Goal: Navigation & Orientation: Find specific page/section

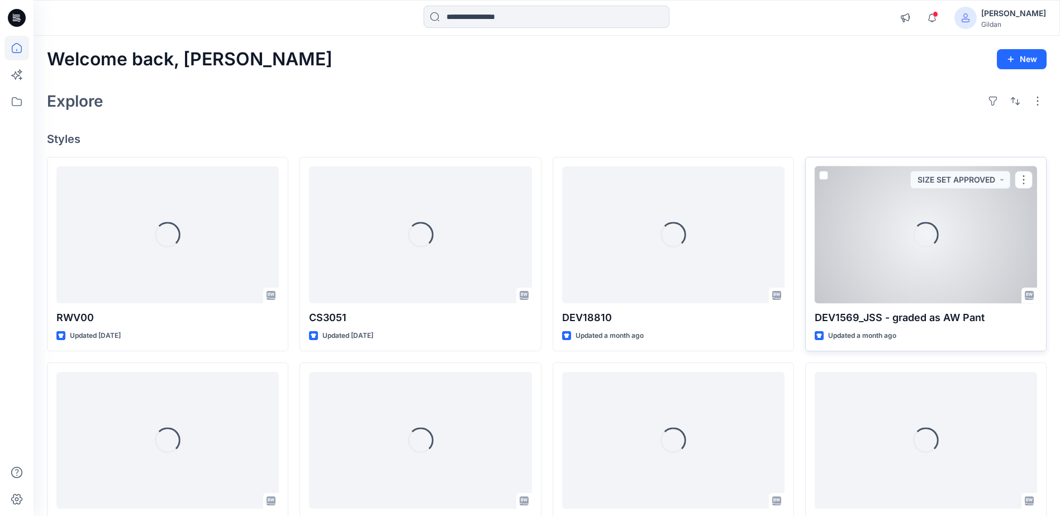
click at [890, 256] on div "Loading..." at bounding box center [926, 235] width 222 height 137
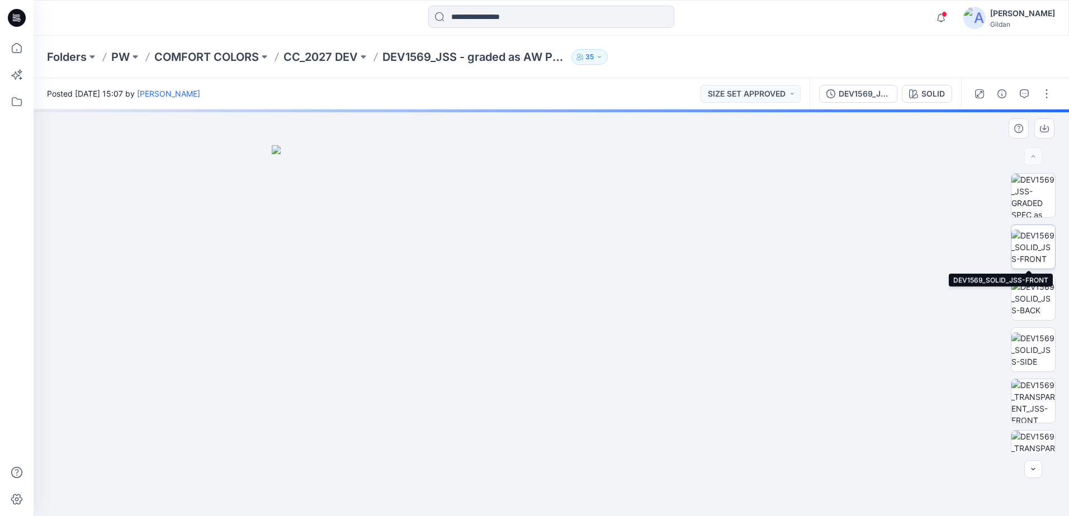
click at [1040, 243] on img at bounding box center [1033, 247] width 44 height 35
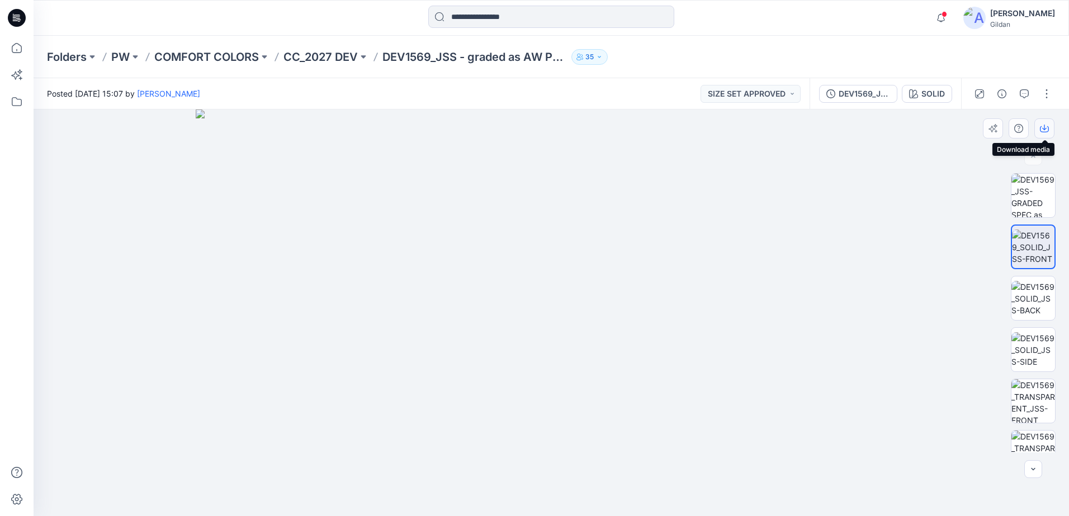
click at [1044, 130] on icon "button" at bounding box center [1044, 128] width 9 height 9
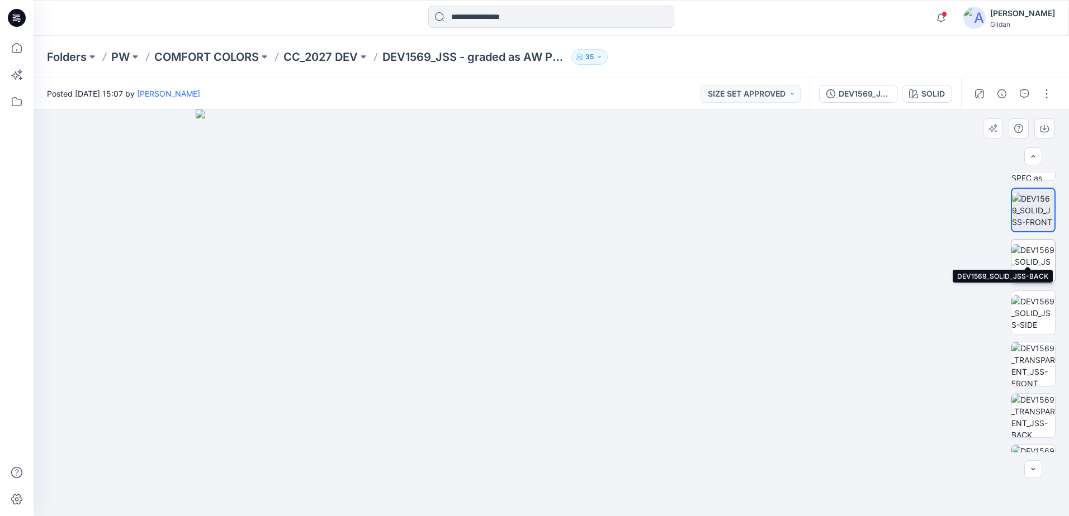
scroll to position [56, 0]
click at [1041, 246] on img at bounding box center [1033, 242] width 44 height 35
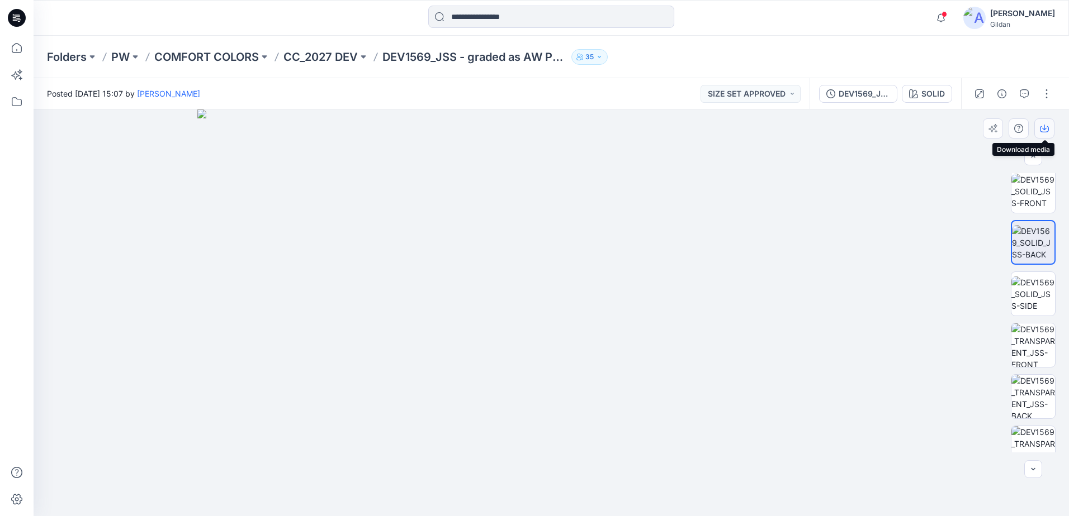
click at [1042, 129] on icon "button" at bounding box center [1044, 128] width 9 height 9
click at [1036, 291] on img at bounding box center [1033, 294] width 44 height 35
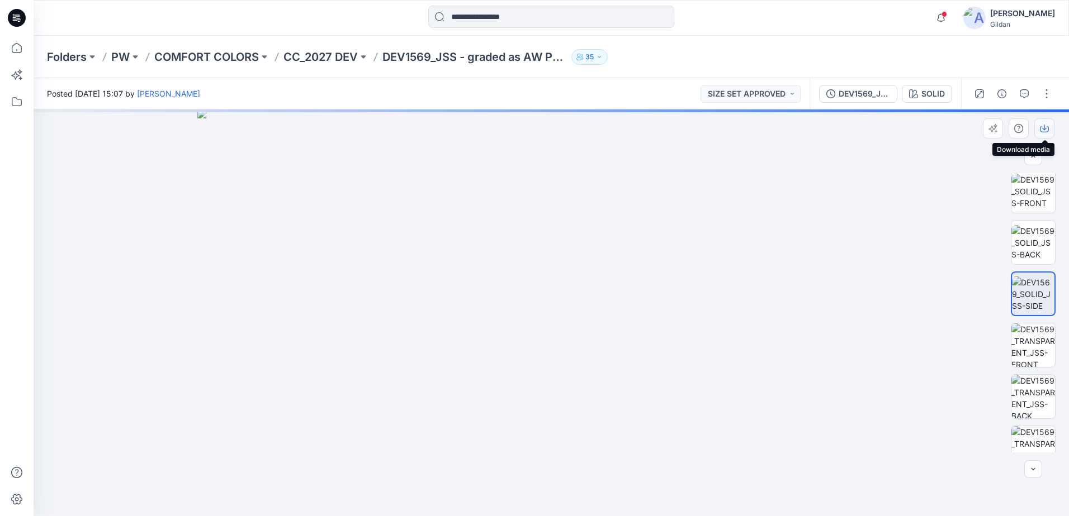
click at [1046, 129] on icon "button" at bounding box center [1044, 128] width 4 height 6
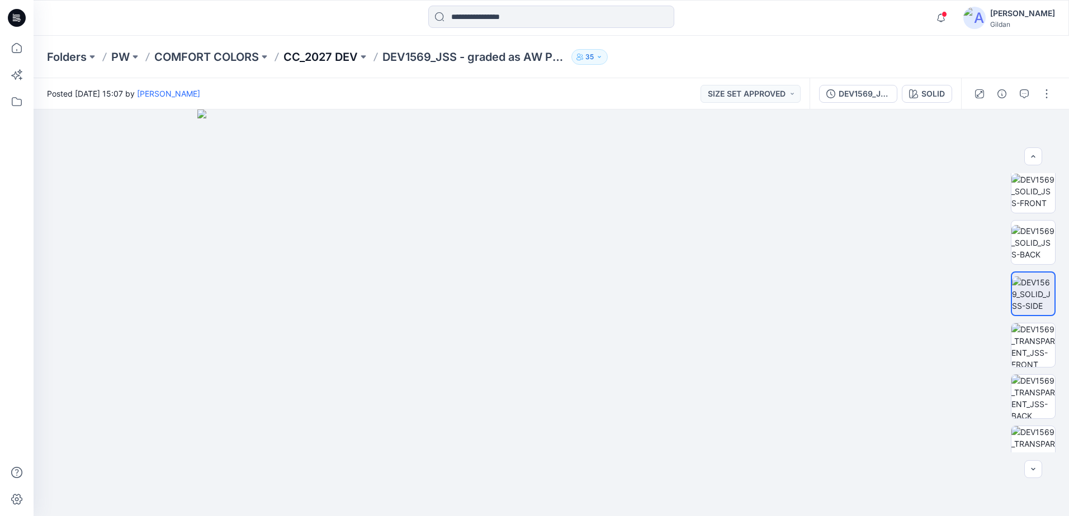
click at [349, 53] on p "CC_2027 DEV" at bounding box center [320, 57] width 74 height 16
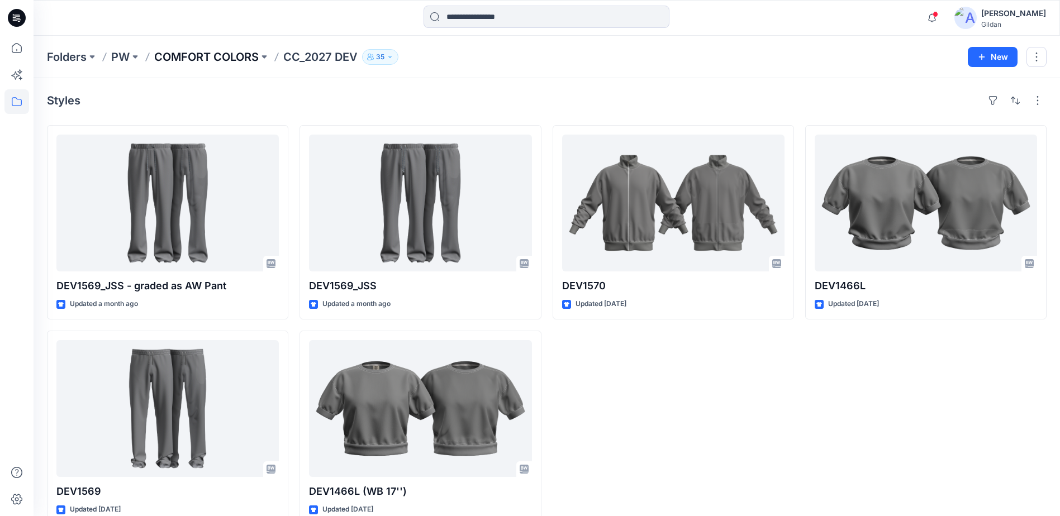
click at [190, 59] on p "COMFORT COLORS" at bounding box center [206, 57] width 105 height 16
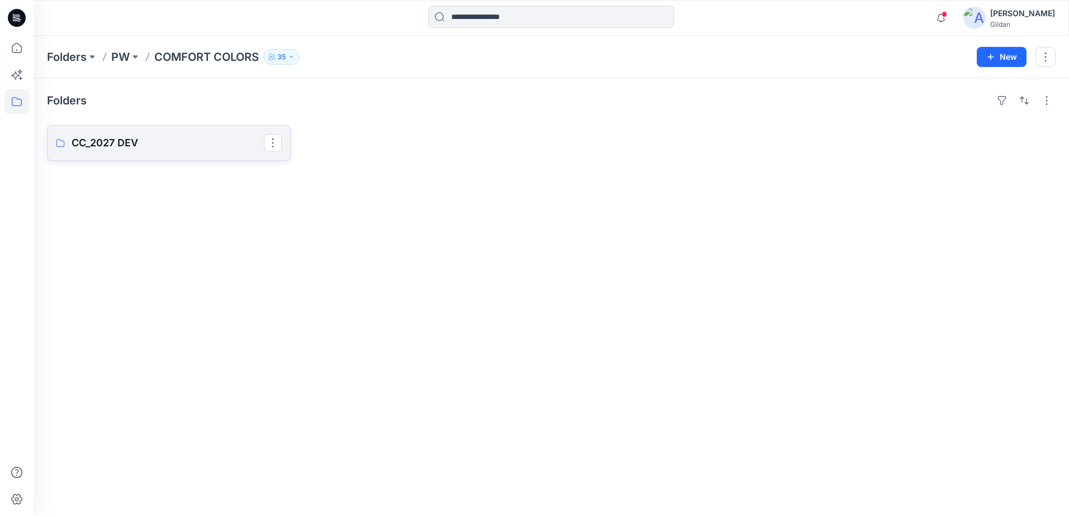
click at [159, 135] on p "CC_2027 DEV" at bounding box center [168, 143] width 192 height 16
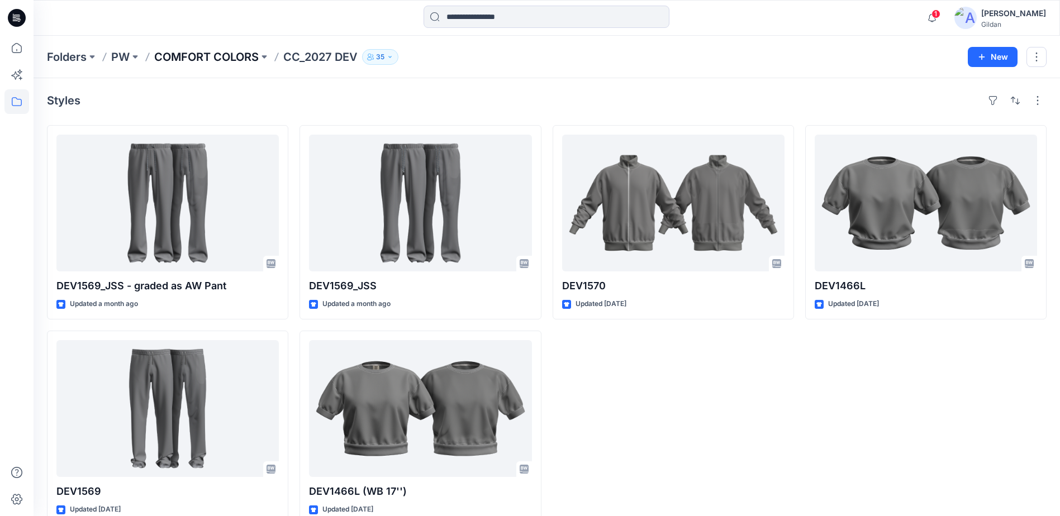
click at [214, 55] on p "COMFORT COLORS" at bounding box center [206, 57] width 105 height 16
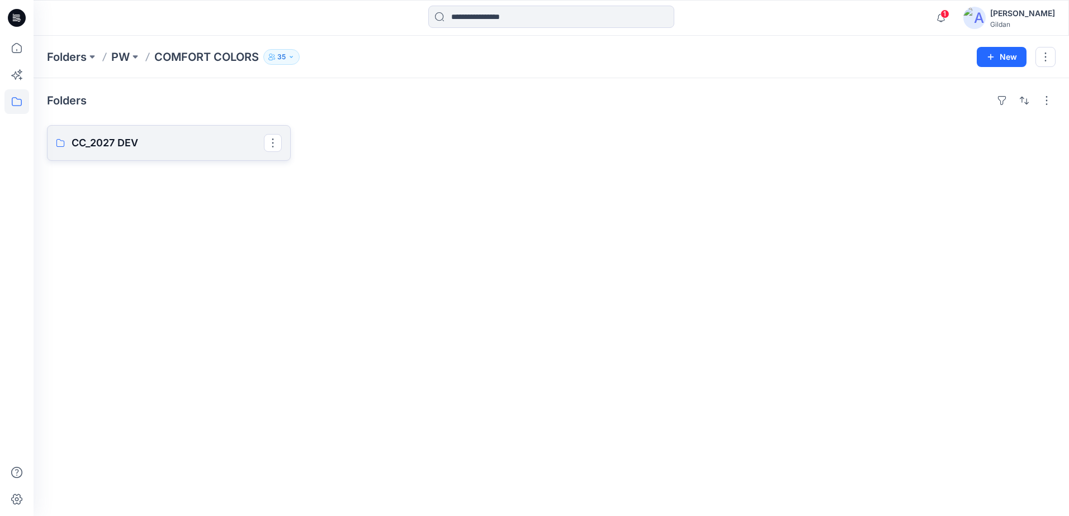
click at [97, 150] on p "CC_2027 DEV" at bounding box center [168, 143] width 192 height 16
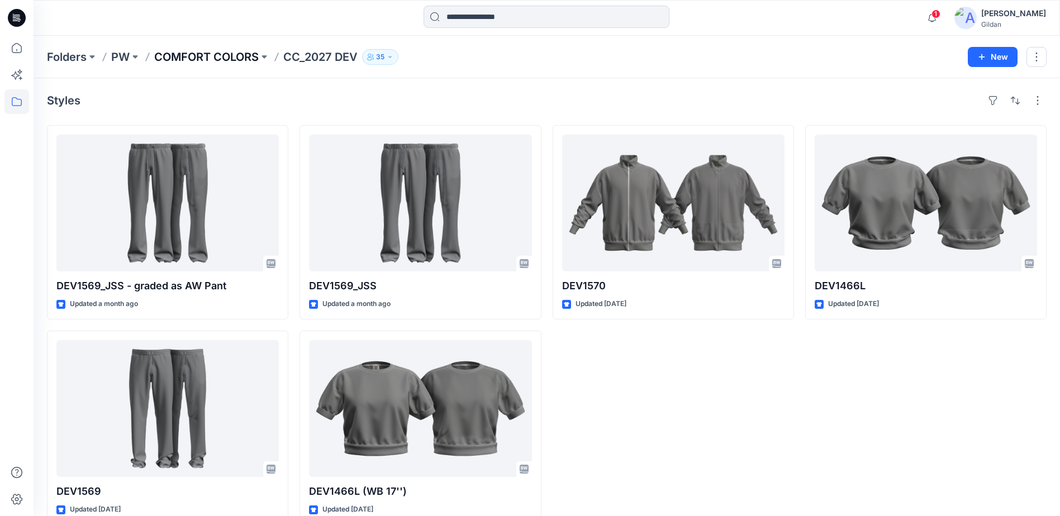
click at [186, 54] on p "COMFORT COLORS" at bounding box center [206, 57] width 105 height 16
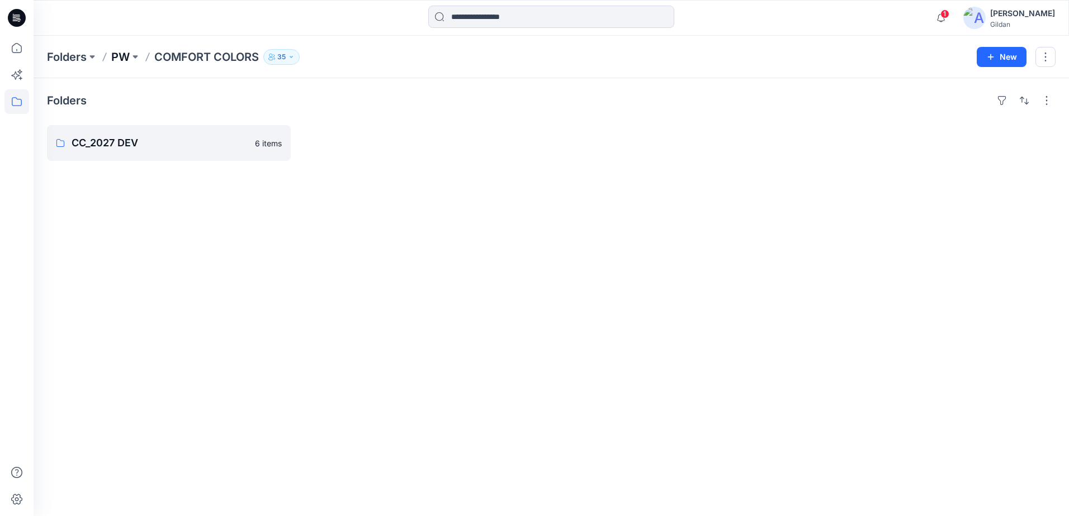
click at [121, 55] on p "PW" at bounding box center [120, 57] width 18 height 16
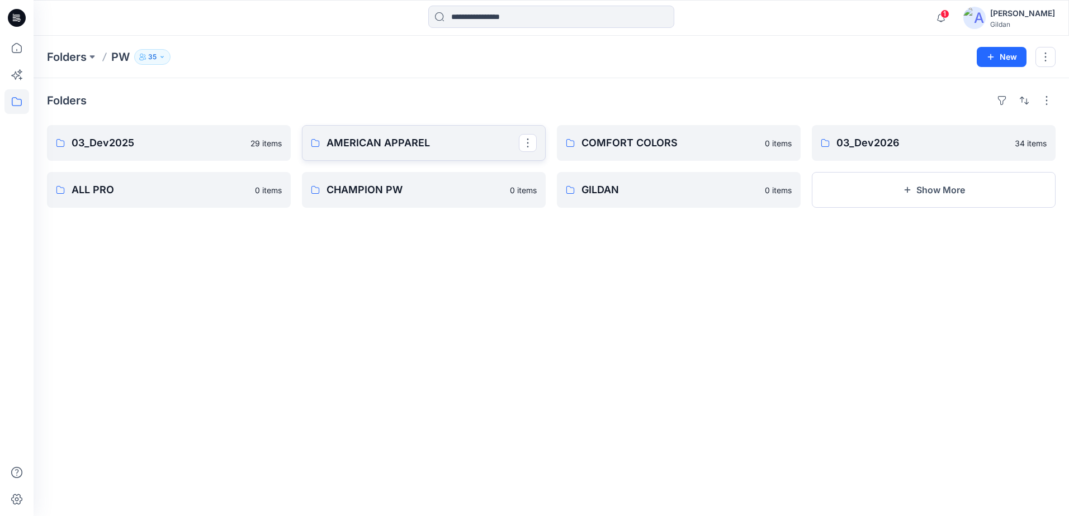
click at [397, 141] on p "AMERICAN APPAREL" at bounding box center [422, 143] width 192 height 16
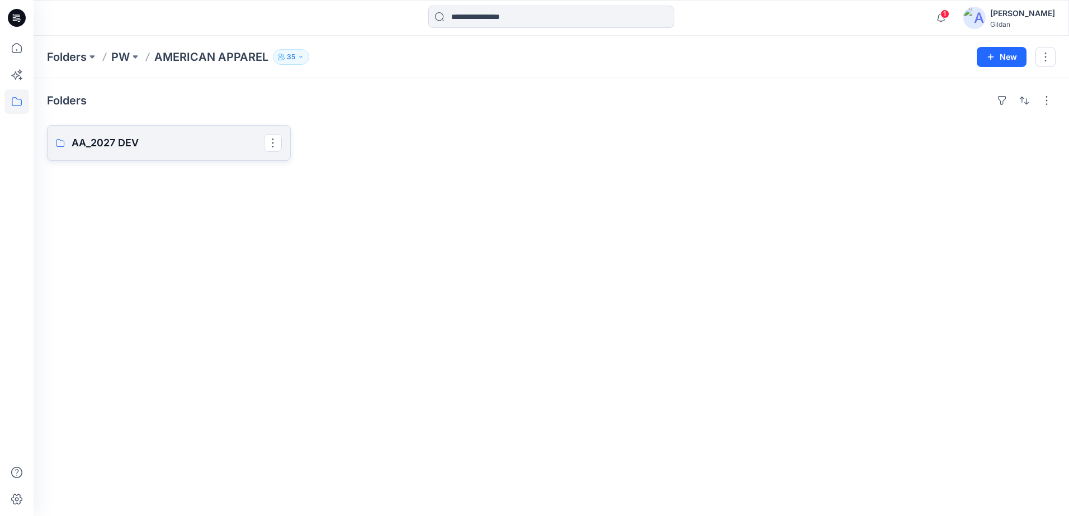
click at [138, 148] on p "AA_2027 DEV" at bounding box center [168, 143] width 192 height 16
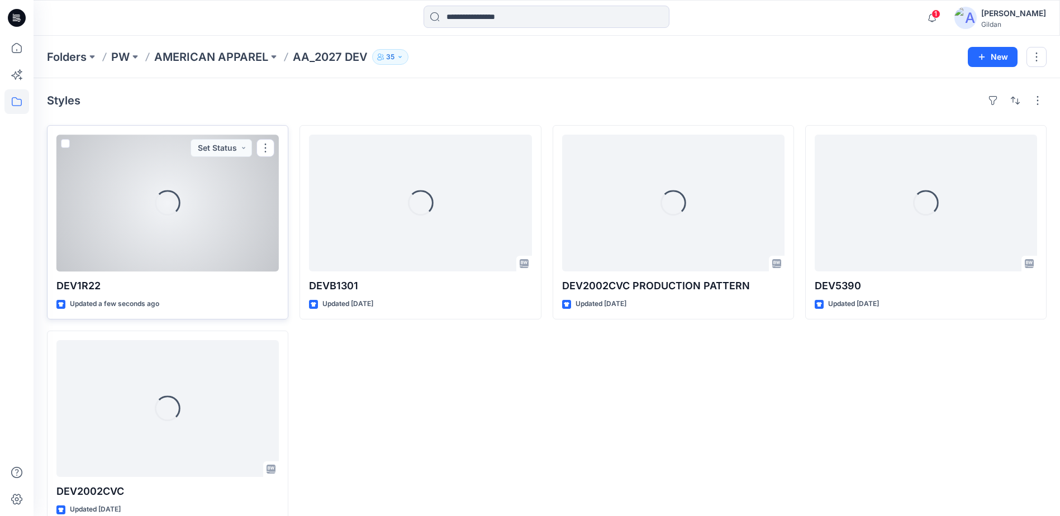
click at [168, 219] on div "Loading..." at bounding box center [167, 203] width 222 height 137
